Goal: Register for event/course

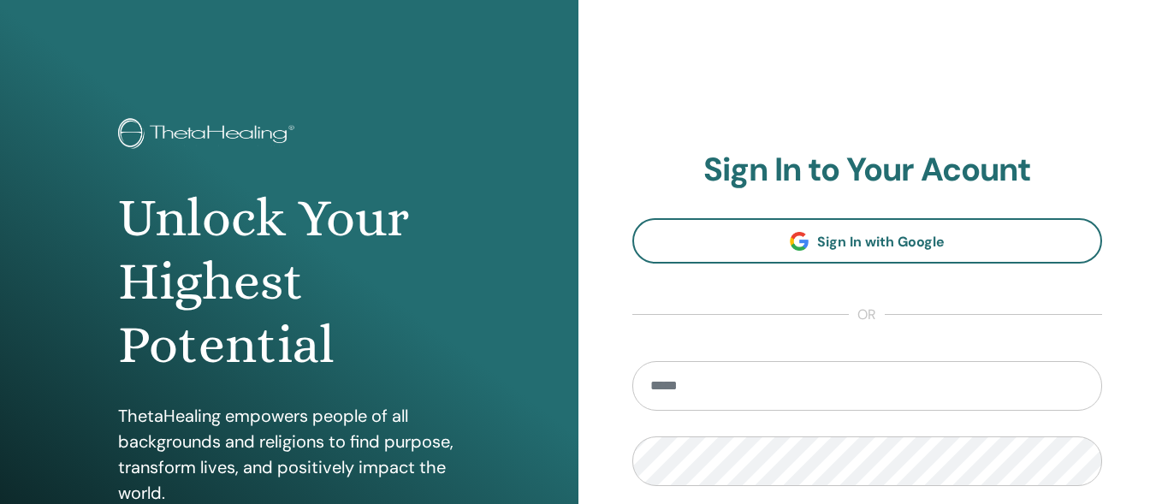
click at [678, 400] on input "email" at bounding box center [867, 386] width 471 height 50
type input "**********"
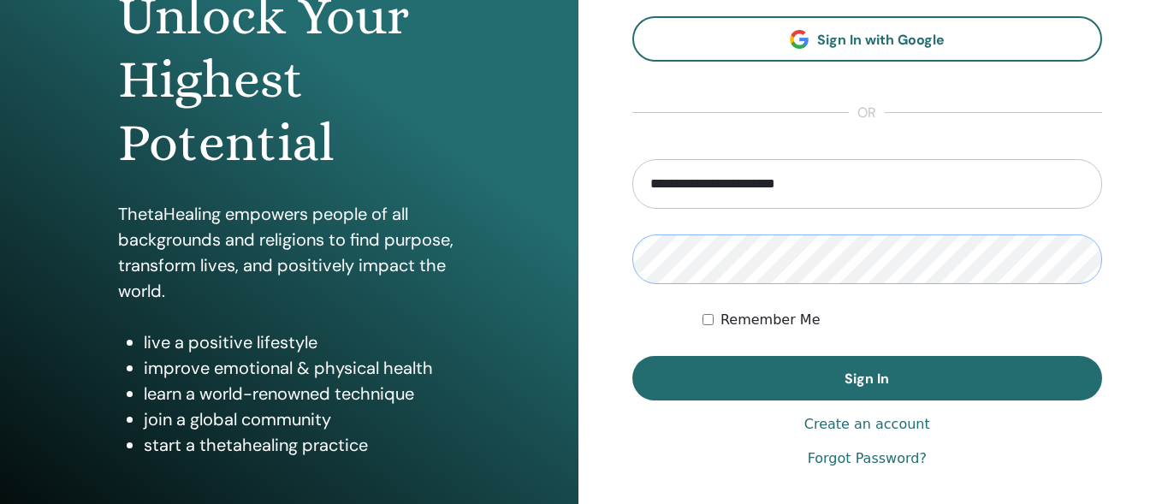
scroll to position [208, 0]
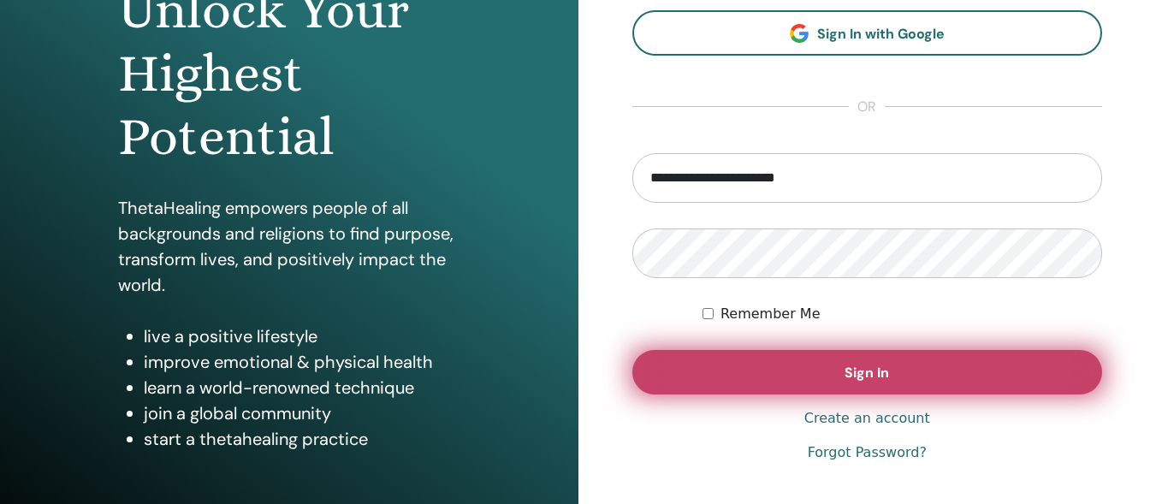
click at [887, 376] on span "Sign In" at bounding box center [866, 373] width 44 height 18
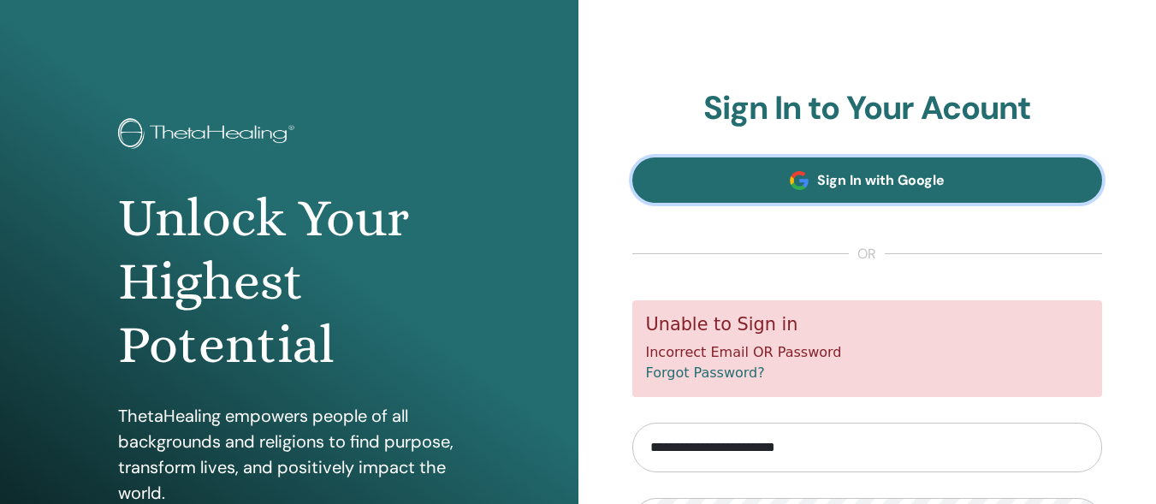
click at [940, 182] on span "Sign In with Google" at bounding box center [880, 180] width 127 height 18
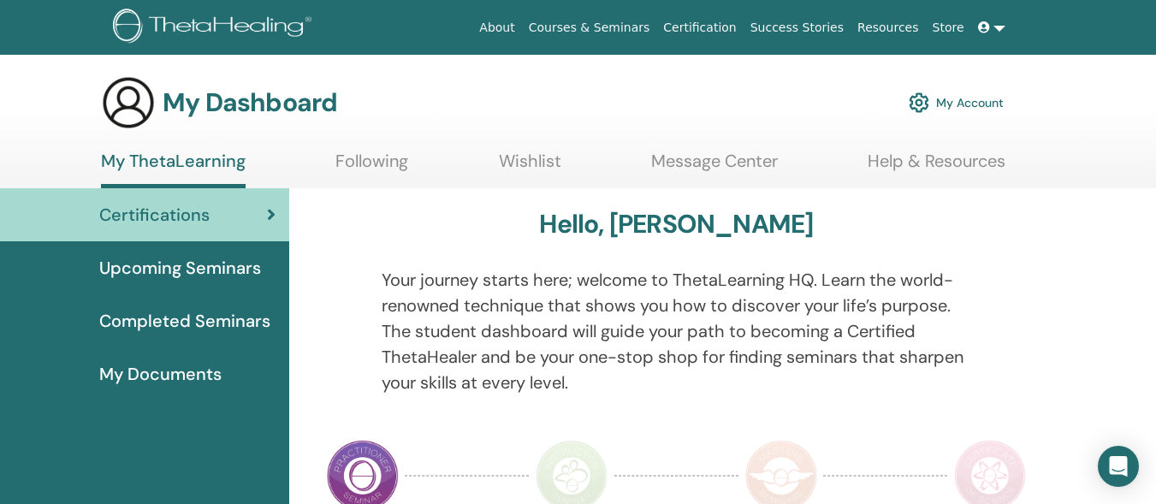
drag, startPoint x: 1155, startPoint y: 52, endPoint x: 1159, endPoint y: 43, distance: 10.3
click at [1155, 43] on html "About Courses & Seminars Certification Success Stories Resources Store bt belen…" at bounding box center [578, 252] width 1156 height 504
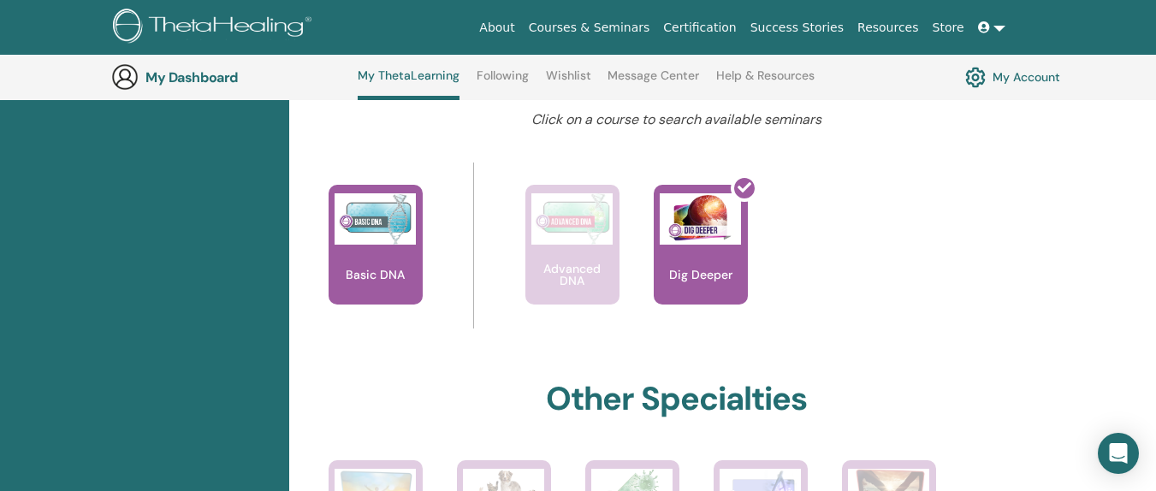
scroll to position [664, 0]
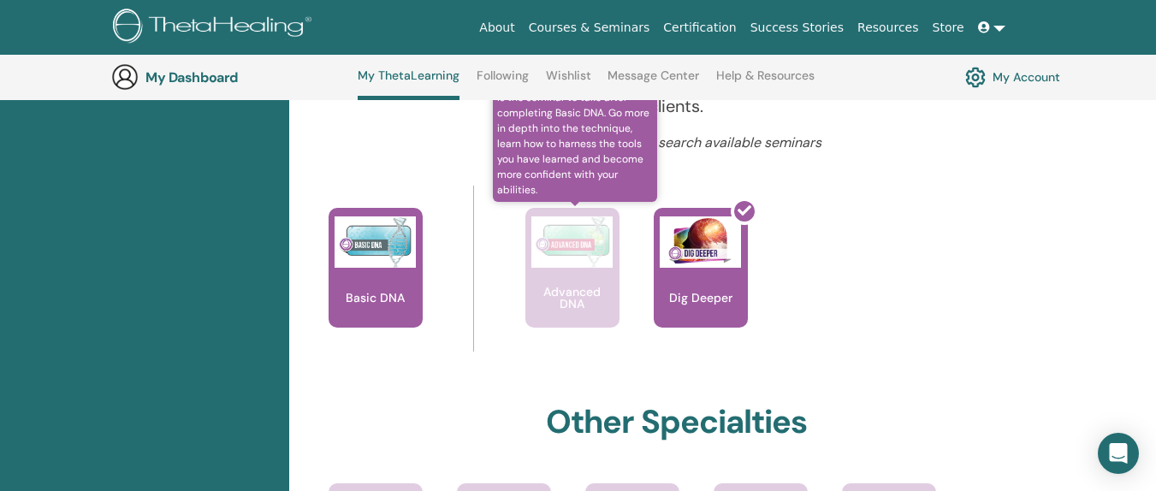
click at [589, 287] on p "Advanced DNA" at bounding box center [572, 298] width 94 height 24
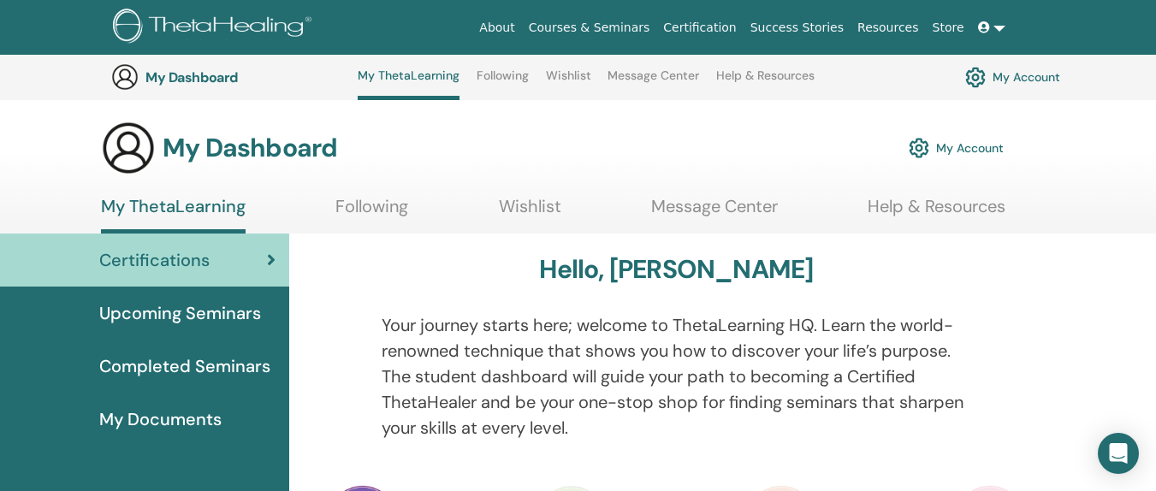
scroll to position [664, 0]
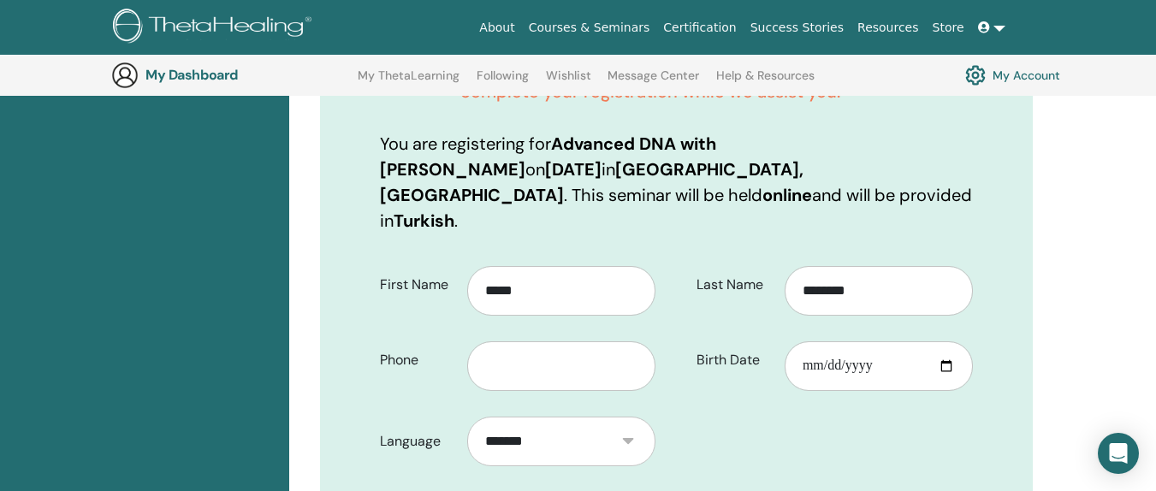
scroll to position [417, 0]
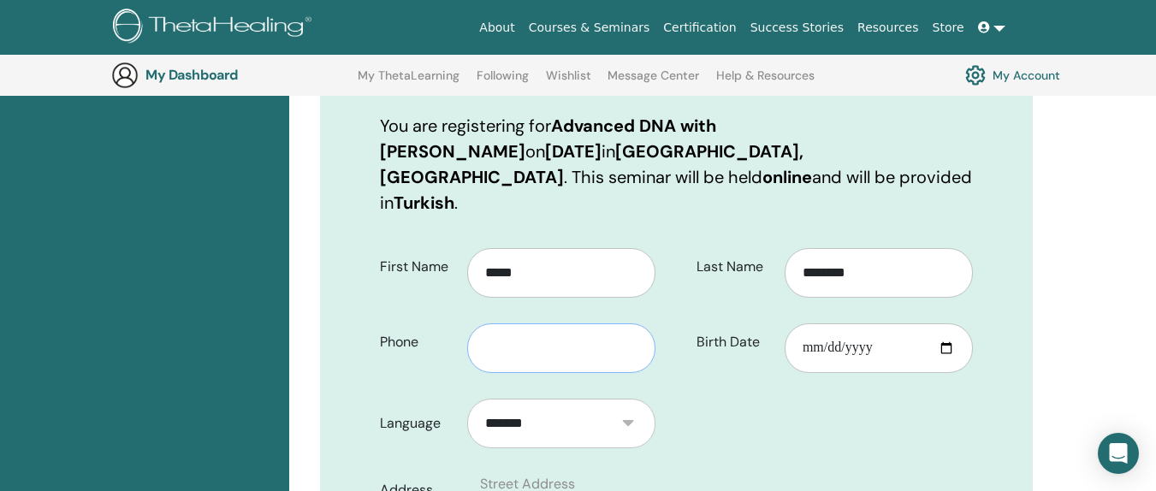
click at [517, 326] on input "text" at bounding box center [561, 348] width 188 height 50
type input "**********"
click at [885, 324] on input "Birth Date" at bounding box center [879, 348] width 188 height 50
click at [945, 323] on input "Birth Date" at bounding box center [879, 348] width 188 height 50
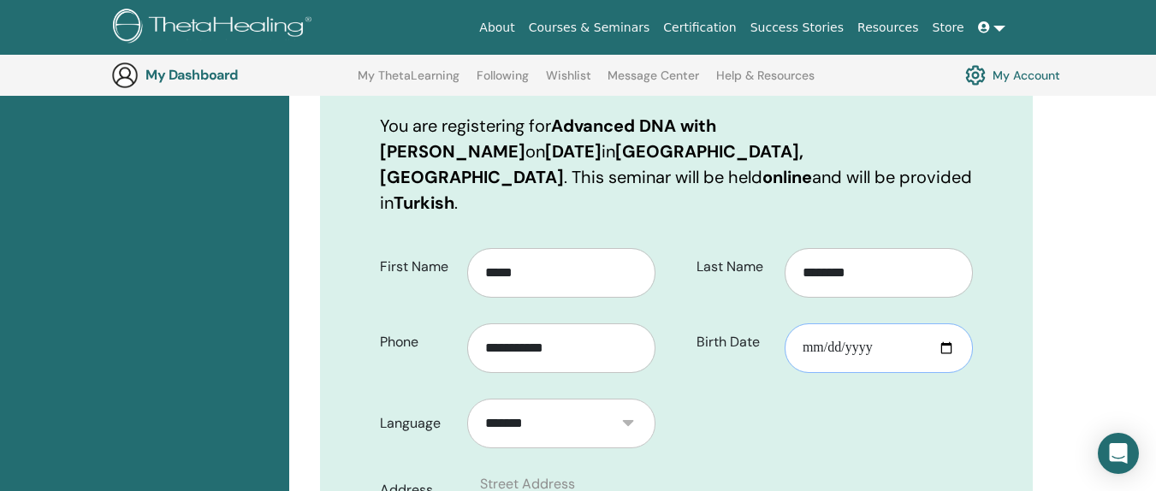
click at [867, 323] on input "Birth Date" at bounding box center [879, 348] width 188 height 50
click at [812, 323] on input "Birth Date" at bounding box center [879, 348] width 188 height 50
type input "**********"
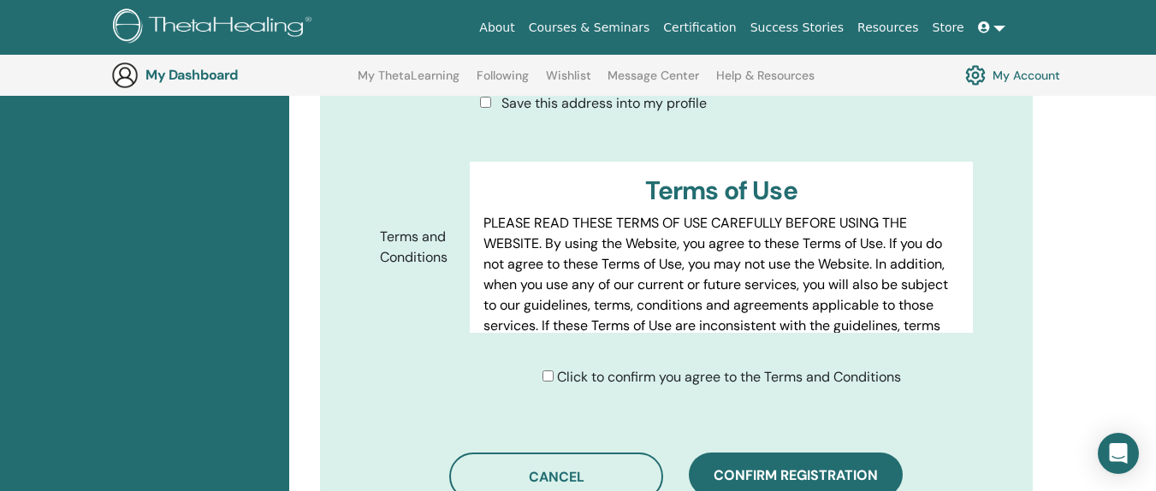
scroll to position [1004, 0]
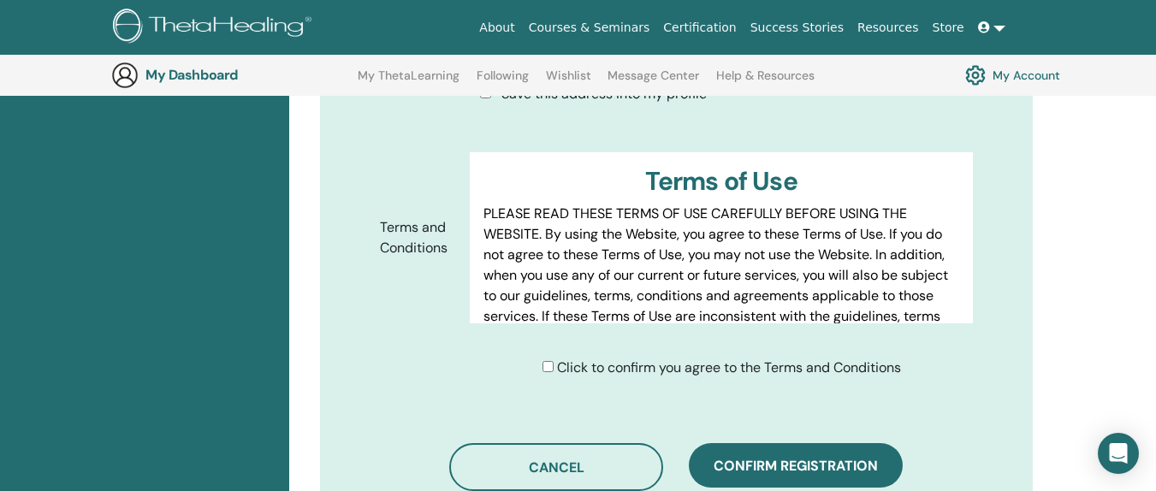
click at [545, 358] on div "Click to confirm you agree to the Terms and Conditions" at bounding box center [721, 368] width 358 height 21
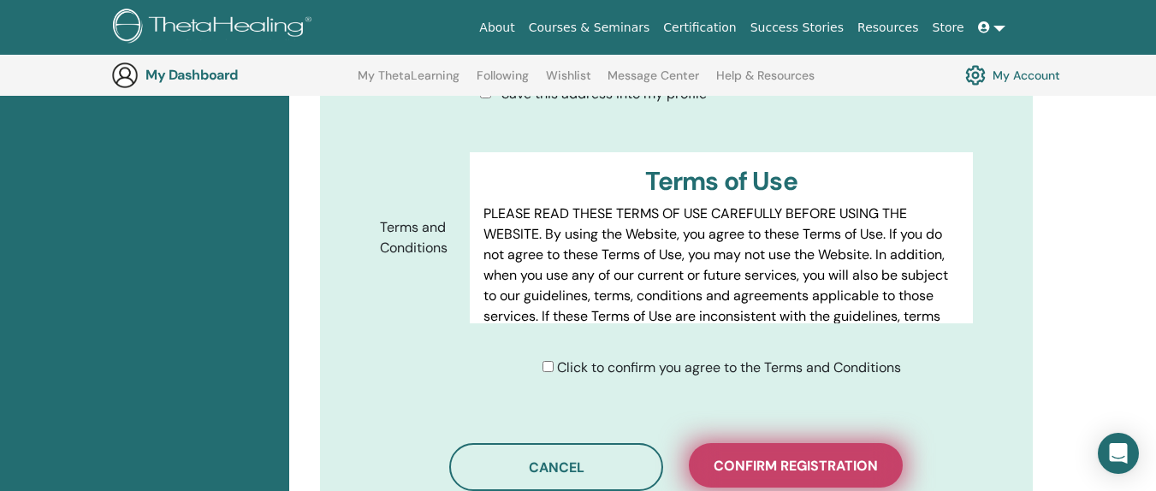
click at [846, 449] on button "Confirm registration" at bounding box center [796, 465] width 214 height 44
